Goal: Transaction & Acquisition: Purchase product/service

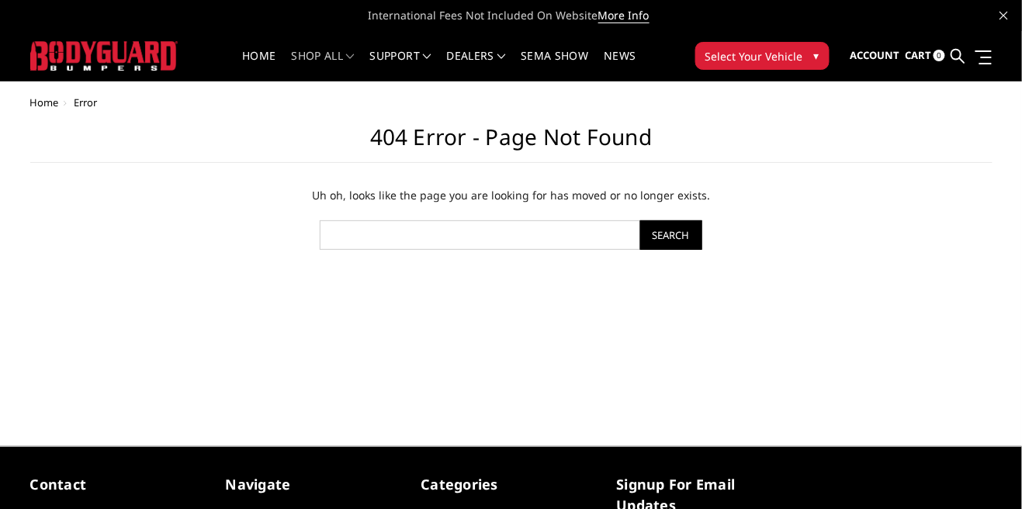
click at [342, 64] on link "shop all" at bounding box center [323, 65] width 63 height 30
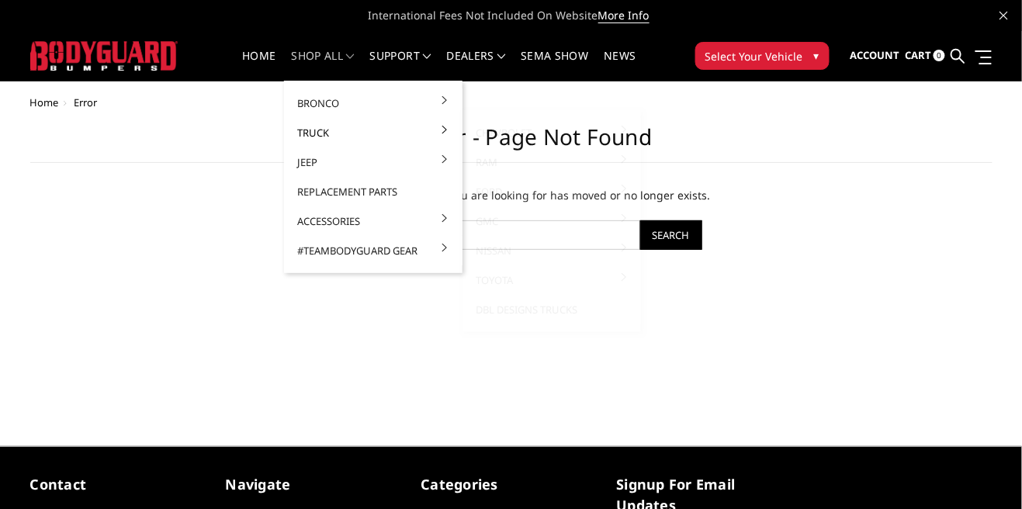
click at [417, 133] on link "Truck" at bounding box center [373, 132] width 166 height 29
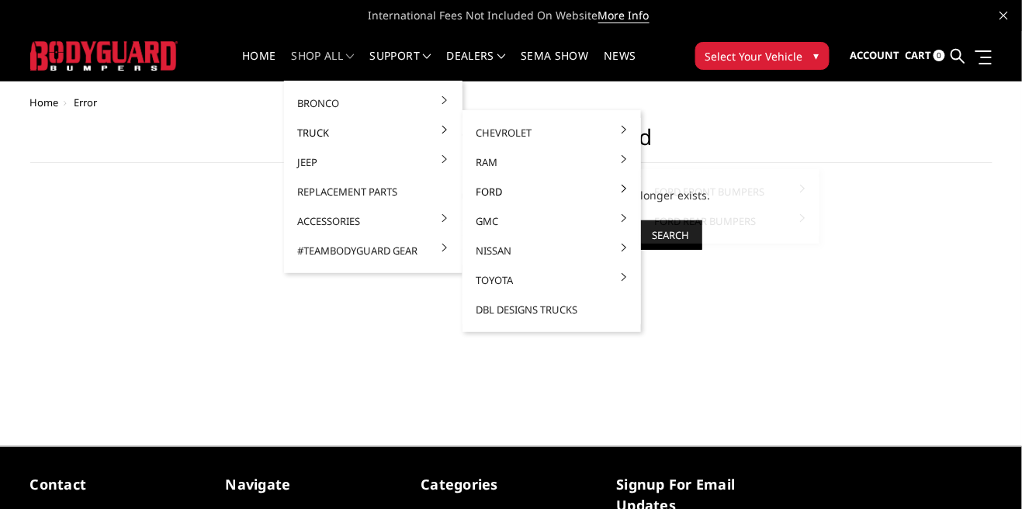
click at [483, 196] on link "Ford" at bounding box center [552, 191] width 166 height 29
click at [694, 201] on link "Ford Front Bumpers" at bounding box center [730, 191] width 166 height 29
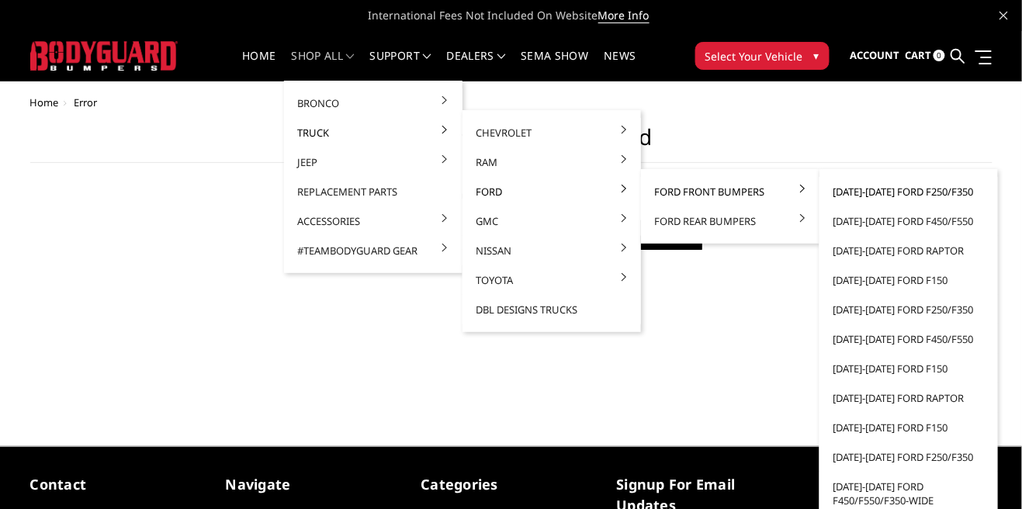
click at [956, 190] on link "[DATE]-[DATE] Ford F250/F350" at bounding box center [909, 191] width 166 height 29
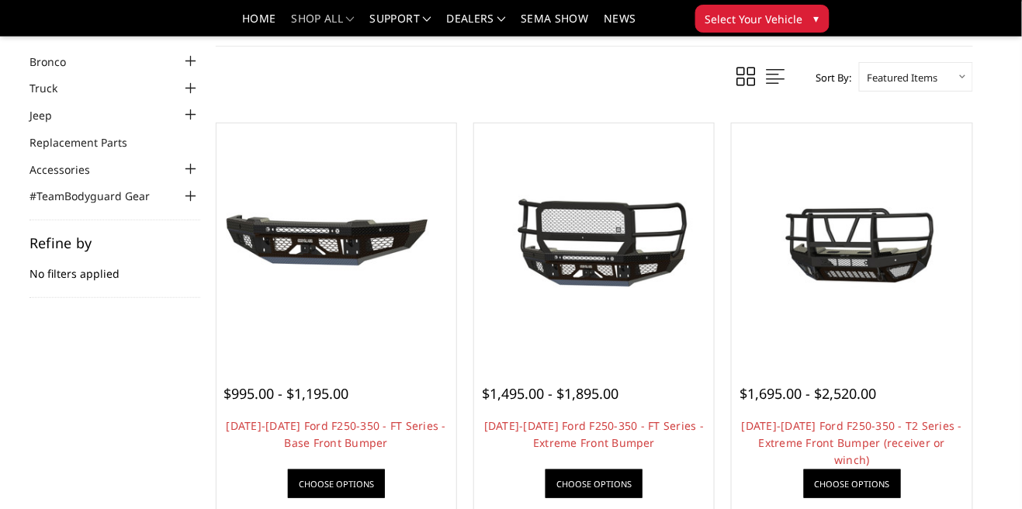
scroll to position [68, 0]
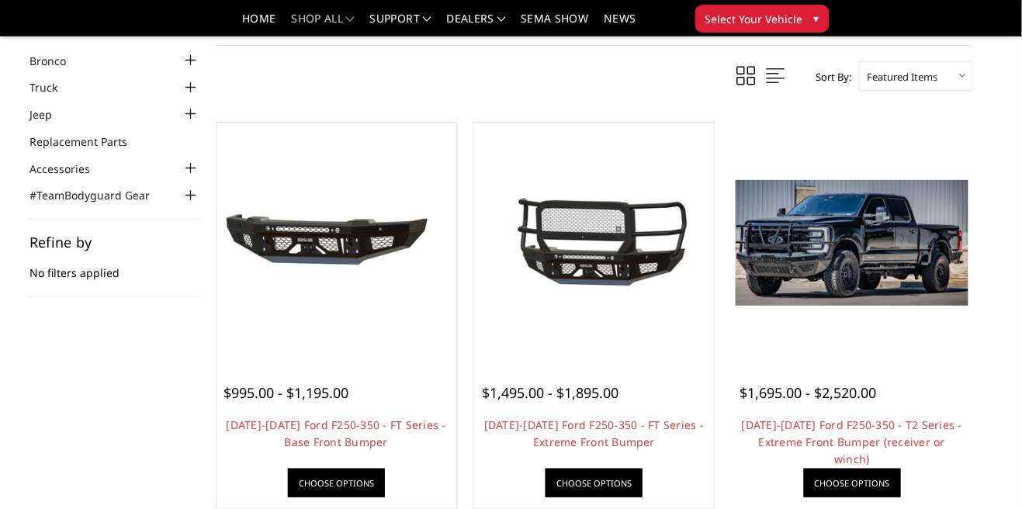
click at [849, 275] on img at bounding box center [852, 243] width 232 height 126
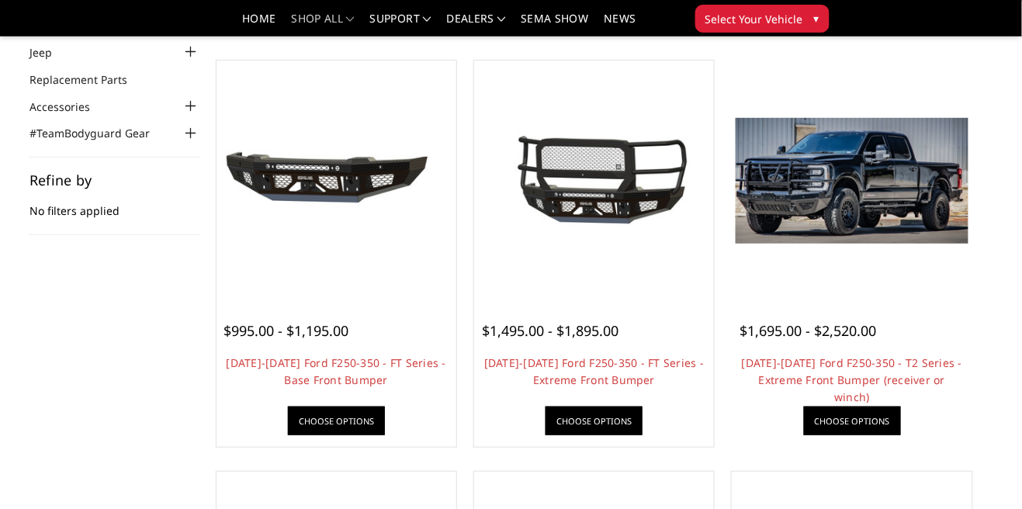
scroll to position [143, 0]
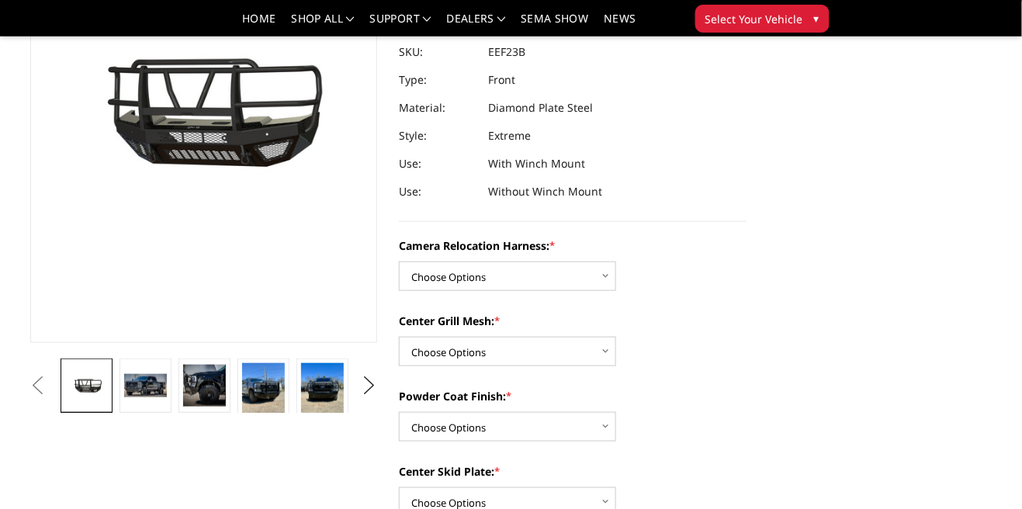
scroll to position [202, 0]
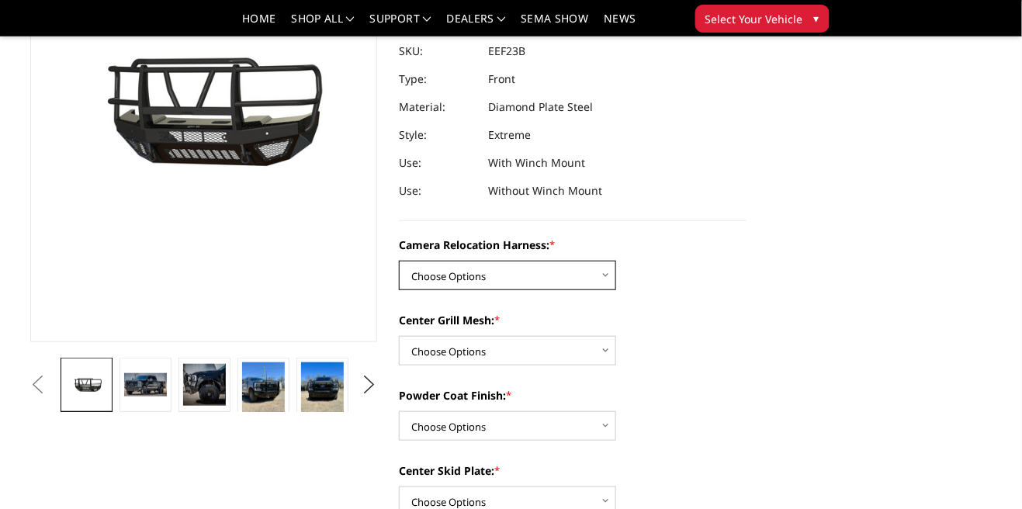
click at [611, 270] on select "Choose Options Without camera harness With camera harness" at bounding box center [507, 275] width 217 height 29
select select "3753"
click at [399, 261] on select "Choose Options Without camera harness With camera harness" at bounding box center [507, 275] width 217 height 29
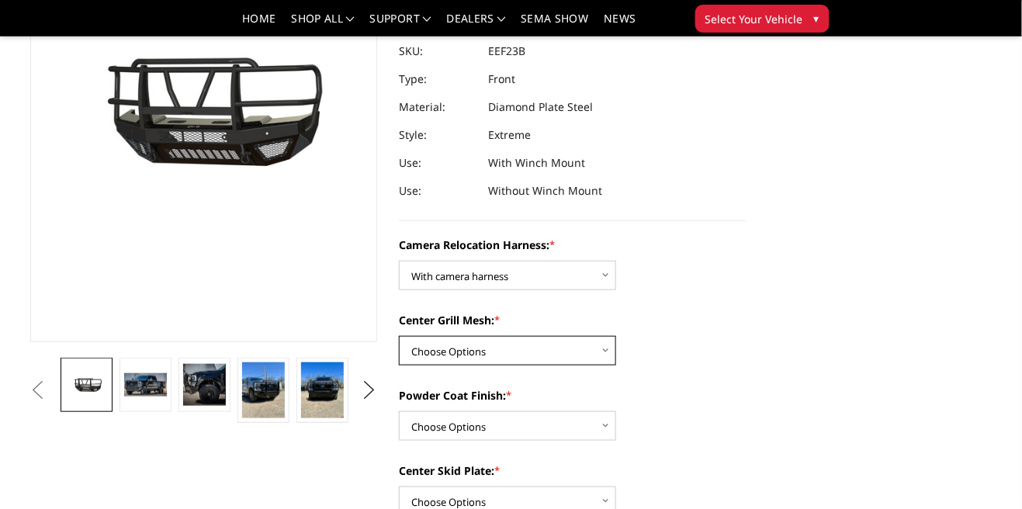
click at [614, 344] on select "Choose Options Without expanded metal With expanded metal" at bounding box center [507, 350] width 217 height 29
click at [687, 349] on div "Center Grill Mesh: * Choose Options Without expanded metal With expanded metal" at bounding box center [573, 339] width 348 height 54
click at [613, 347] on select "Choose Options Without expanded metal With expanded metal" at bounding box center [507, 350] width 217 height 29
select select "3751"
click at [399, 336] on select "Choose Options Without expanded metal With expanded metal" at bounding box center [507, 350] width 217 height 29
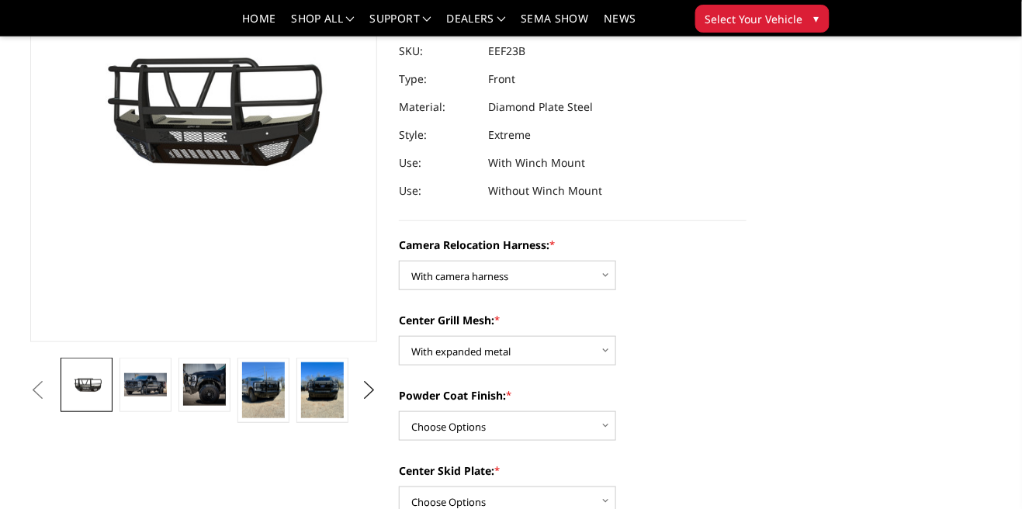
click at [632, 422] on div "Powder Coat Finish: * Choose Options Textured Black Powder Coat Gloss Black Pow…" at bounding box center [573, 414] width 348 height 54
click at [611, 431] on select "Choose Options Textured Black Powder Coat Gloss Black Powder Coat Bare Metal" at bounding box center [507, 425] width 217 height 29
select select "3748"
click at [399, 411] on select "Choose Options Textured Black Powder Coat Gloss Black Powder Coat Bare Metal" at bounding box center [507, 425] width 217 height 29
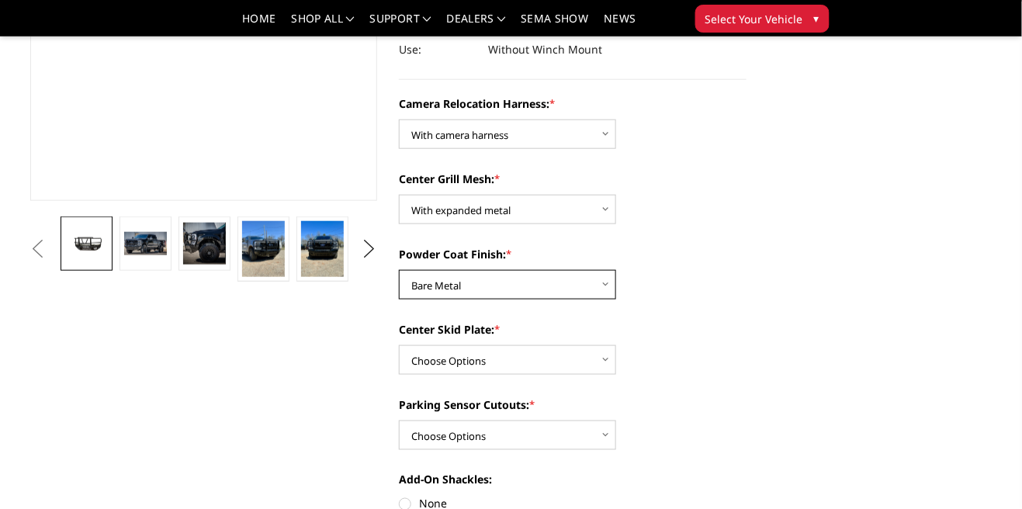
scroll to position [344, 0]
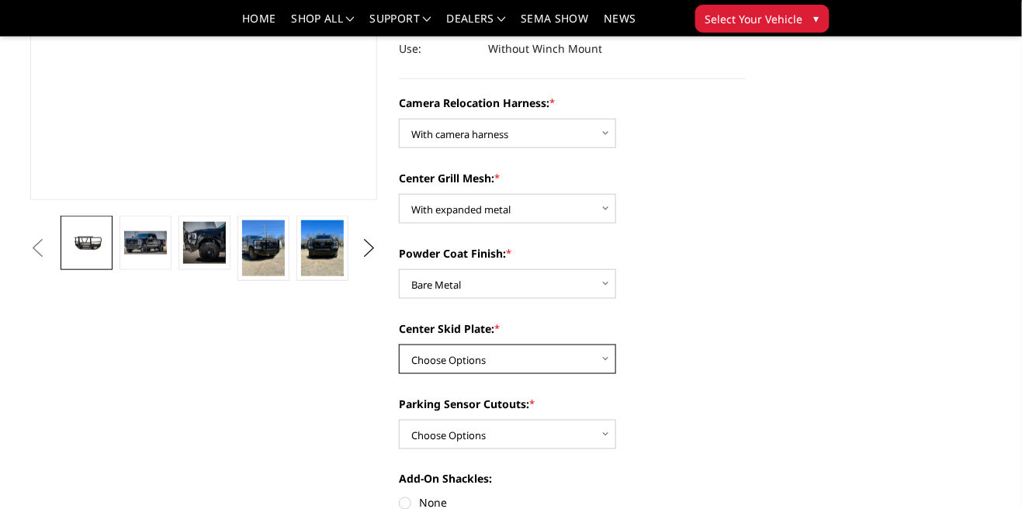
click at [596, 359] on select "Choose Options Winch Mount Skid Plate Standard Skid Plate (included) 2" Receive…" at bounding box center [507, 358] width 217 height 29
select select "3746"
click at [399, 344] on select "Choose Options Winch Mount Skid Plate Standard Skid Plate (included) 2" Receive…" at bounding box center [507, 358] width 217 height 29
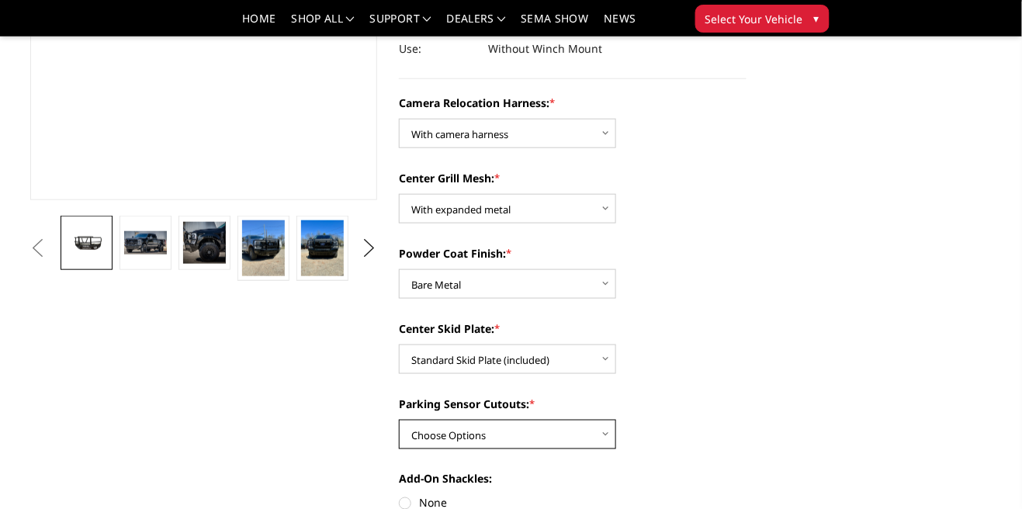
click at [610, 431] on select "Choose Options Yes - With Parking Sensor Cutouts" at bounding box center [507, 434] width 217 height 29
select select "3744"
click at [399, 420] on select "Choose Options Yes - With Parking Sensor Cutouts" at bounding box center [507, 434] width 217 height 29
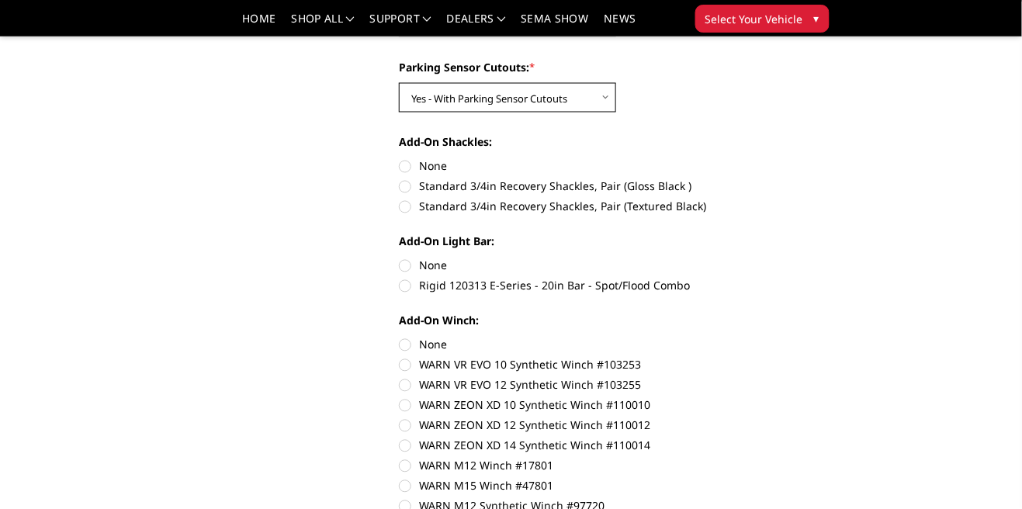
scroll to position [676, 0]
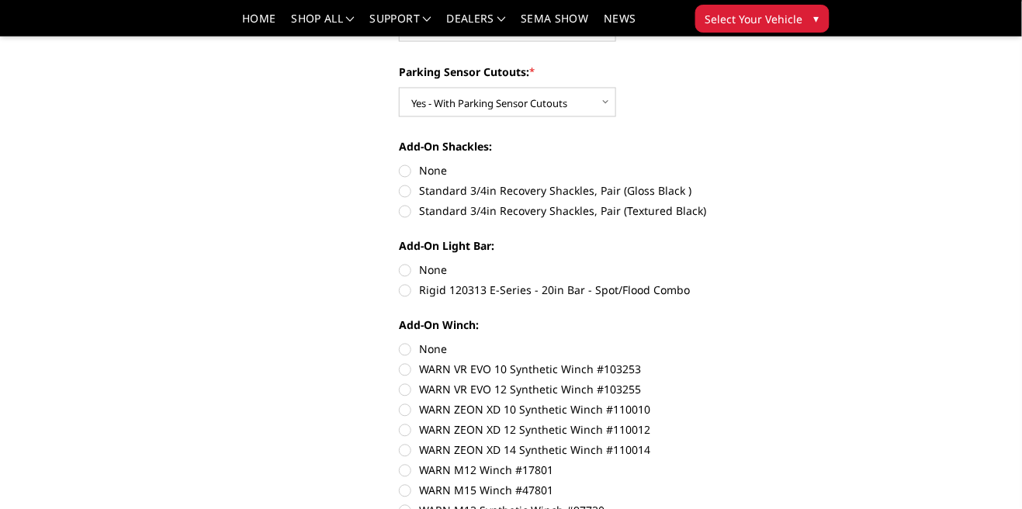
click at [403, 166] on label "None" at bounding box center [573, 171] width 348 height 16
click at [400, 164] on input "None" at bounding box center [399, 163] width 1 height 1
radio input "true"
click at [400, 276] on label "None" at bounding box center [573, 270] width 348 height 16
click at [400, 263] on input "None" at bounding box center [399, 262] width 1 height 1
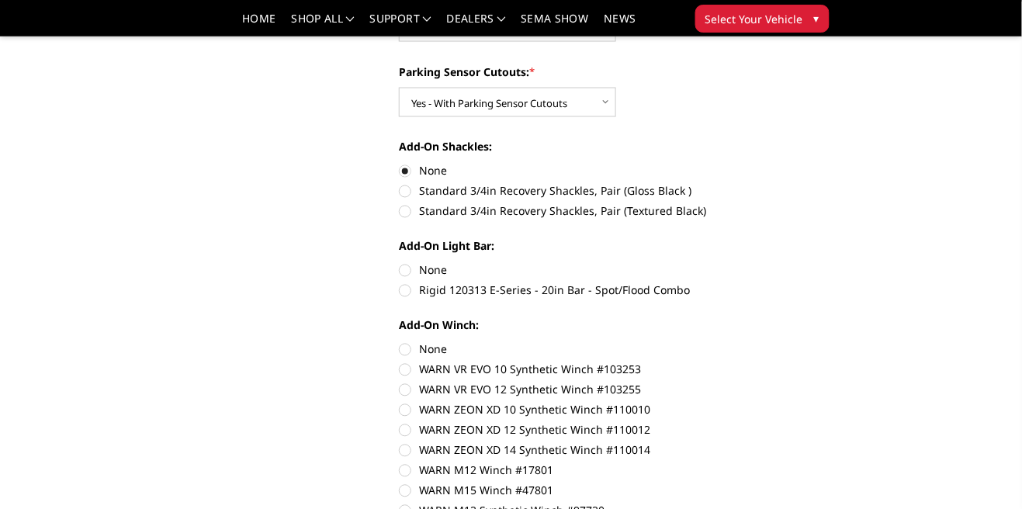
radio input "true"
click at [402, 352] on label "None" at bounding box center [573, 349] width 348 height 16
click at [400, 342] on input "None" at bounding box center [399, 341] width 1 height 1
radio input "true"
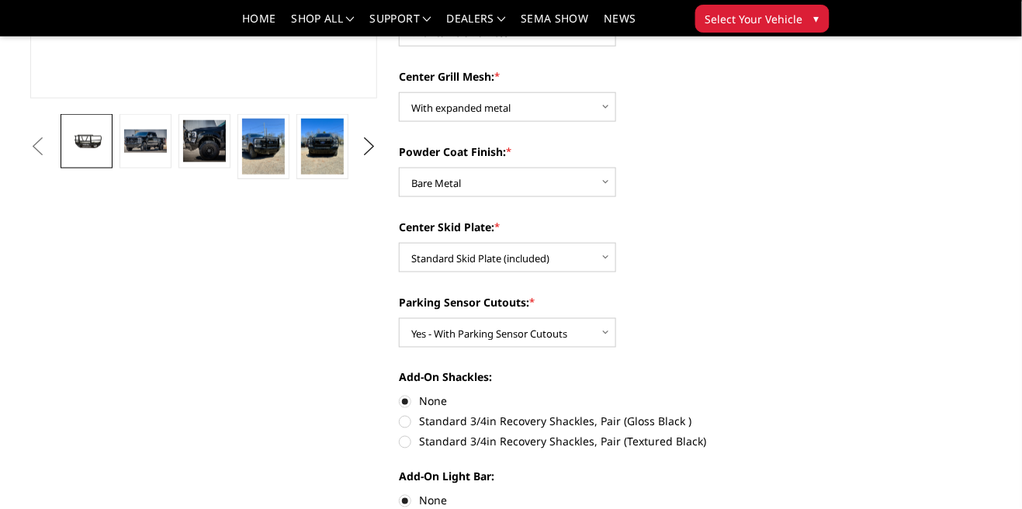
scroll to position [444, 0]
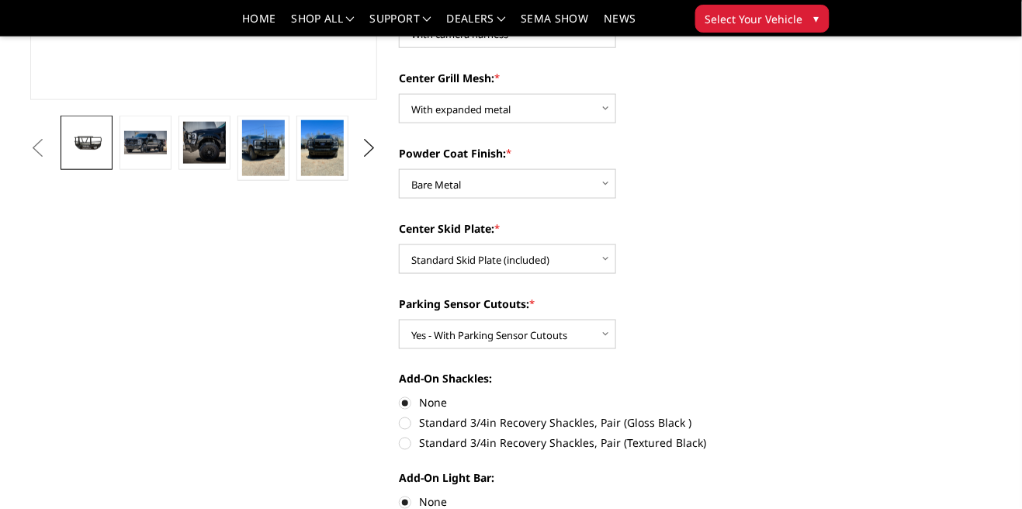
click at [405, 407] on label "None" at bounding box center [573, 403] width 348 height 16
click at [400, 396] on input "None" at bounding box center [399, 395] width 1 height 1
click at [429, 451] on label "Standard 3/4in Recovery Shackles, Pair (Textured Black)" at bounding box center [573, 443] width 348 height 16
click at [746, 416] on input "Standard 3/4in Recovery Shackles, Pair (Textured Black)" at bounding box center [746, 415] width 1 height 1
radio input "true"
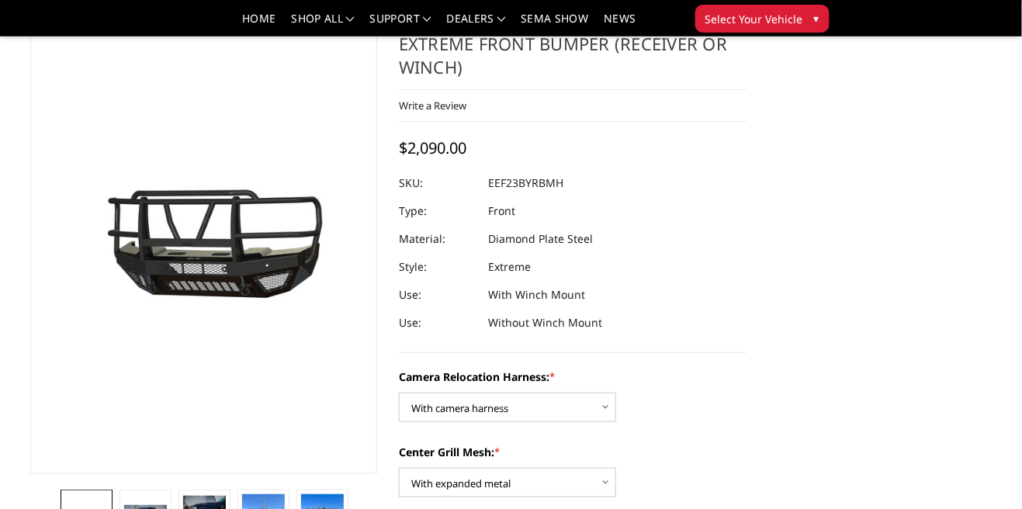
scroll to position [68, 0]
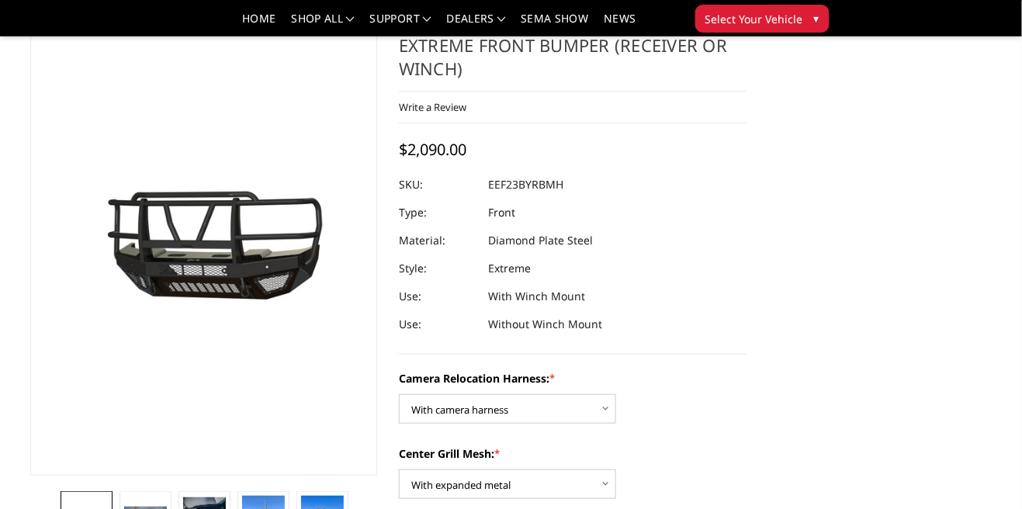
click at [230, 328] on img at bounding box center [527, 288] width 993 height 554
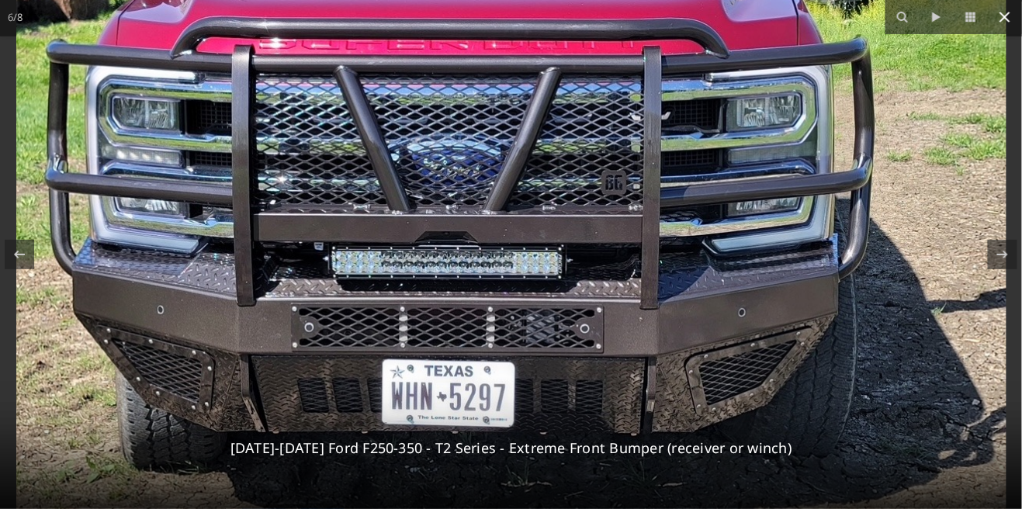
click at [997, 18] on icon at bounding box center [1004, 17] width 19 height 19
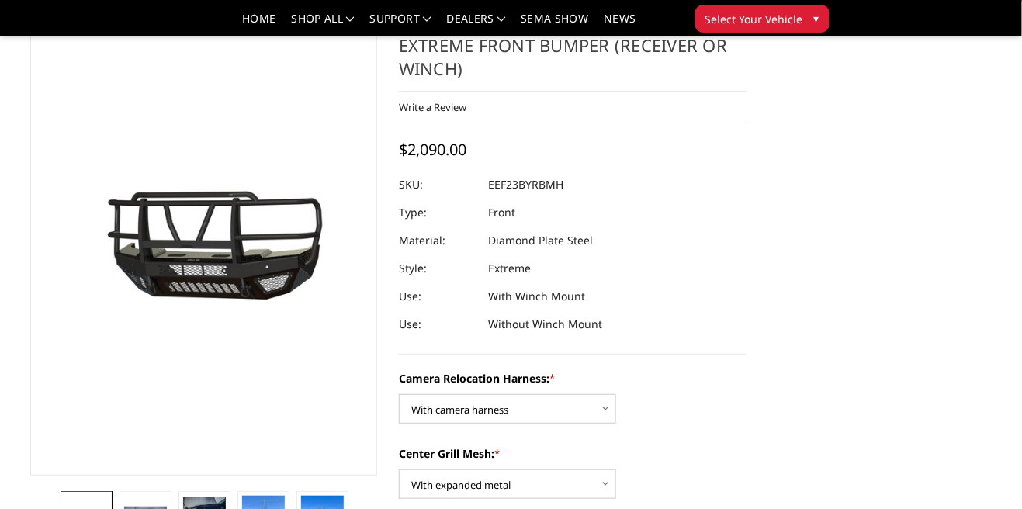
scroll to position [0, 178]
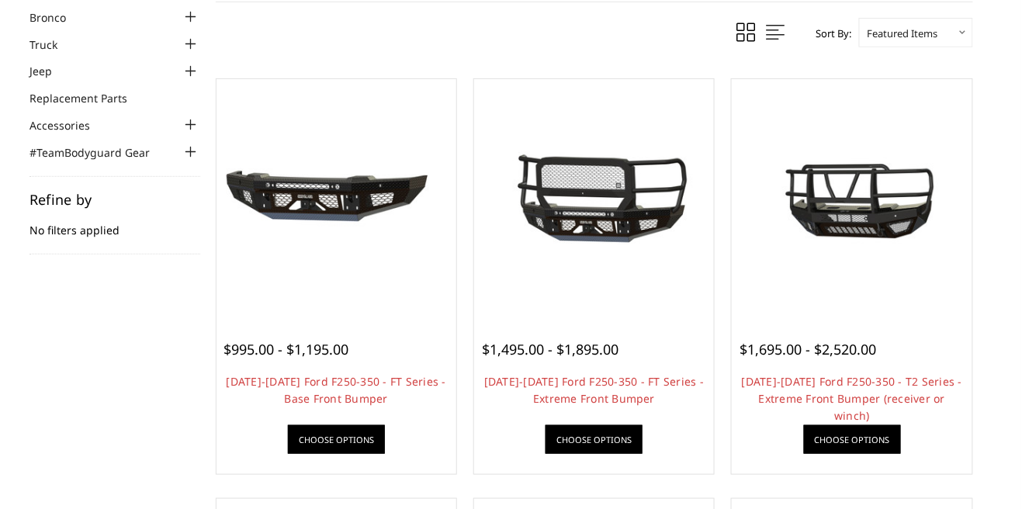
scroll to position [143, 0]
